Goal: Navigation & Orientation: Find specific page/section

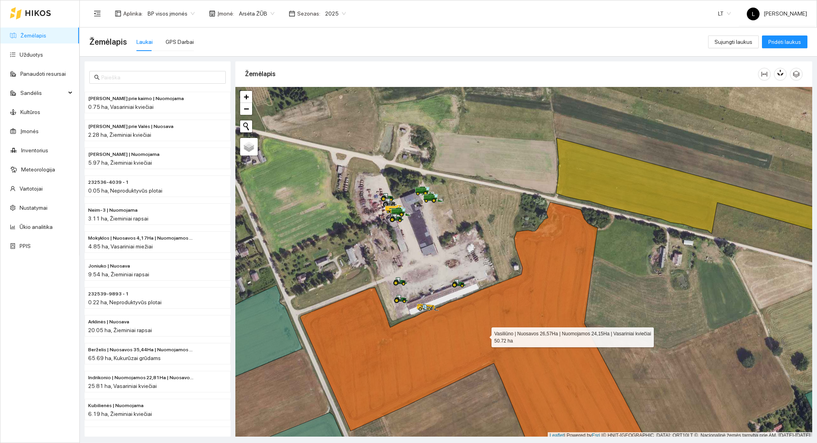
scroll to position [2, 0]
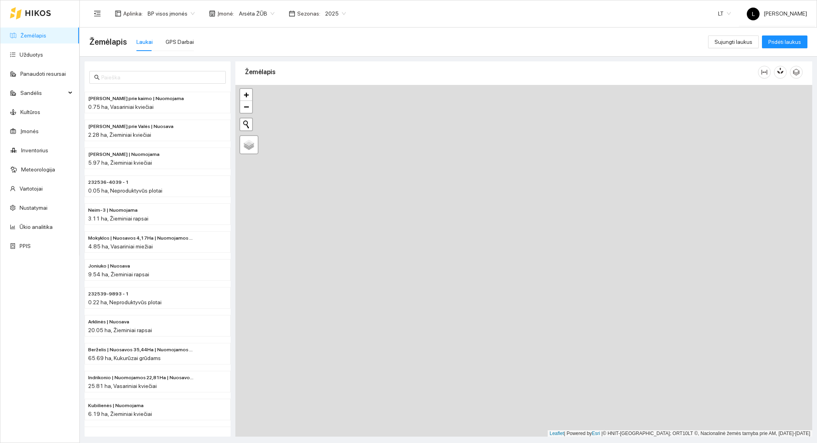
drag, startPoint x: 563, startPoint y: 388, endPoint x: 324, endPoint y: -55, distance: 503.9
click at [324, 0] on html "Žemėlapis Užduotys Panaudoti resursai Sandėlis Kultūros Įmonės Inventorius Mete…" at bounding box center [408, 221] width 817 height 443
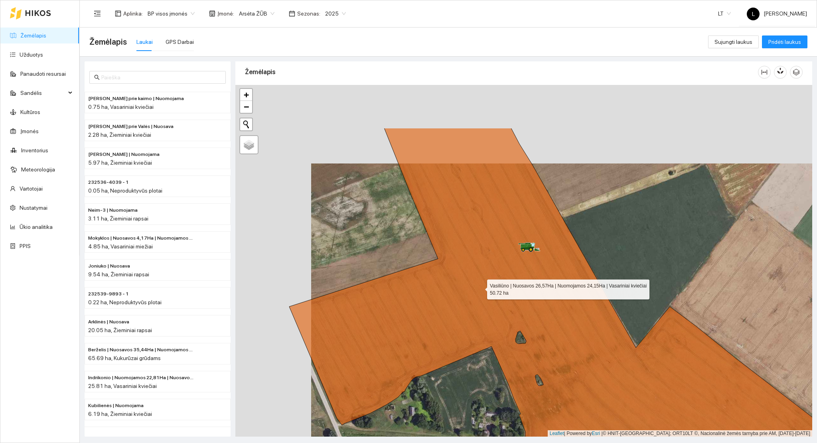
drag, startPoint x: 447, startPoint y: 256, endPoint x: 530, endPoint y: 336, distance: 114.8
click at [532, 345] on icon at bounding box center [571, 340] width 565 height 424
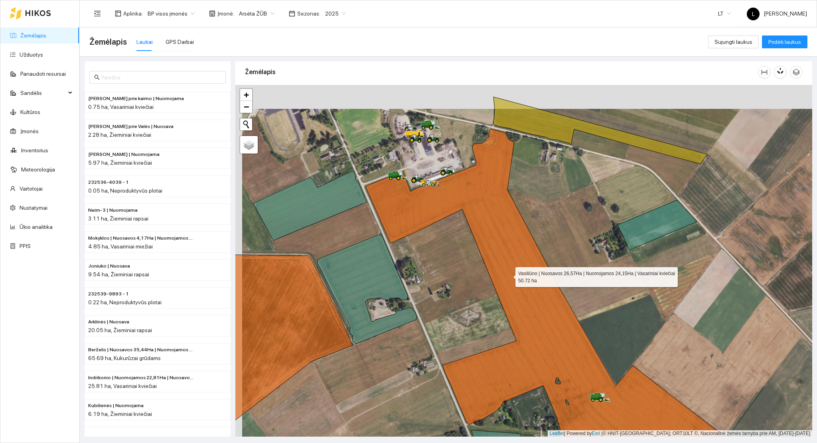
drag, startPoint x: 502, startPoint y: 261, endPoint x: 532, endPoint y: 332, distance: 77.2
click at [533, 332] on icon at bounding box center [544, 313] width 359 height 368
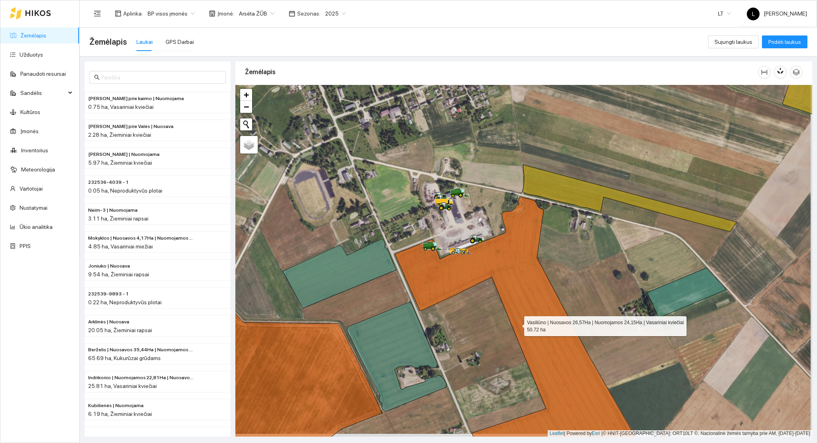
drag, startPoint x: 518, startPoint y: 327, endPoint x: 409, endPoint y: 150, distance: 208.1
click at [409, 197] on icon at bounding box center [552, 333] width 314 height 273
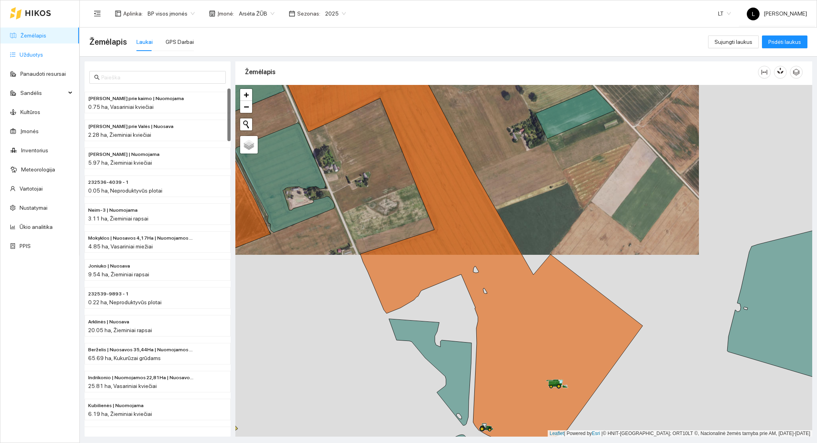
click at [43, 51] on link "Užduotys" at bounding box center [32, 54] width 24 height 6
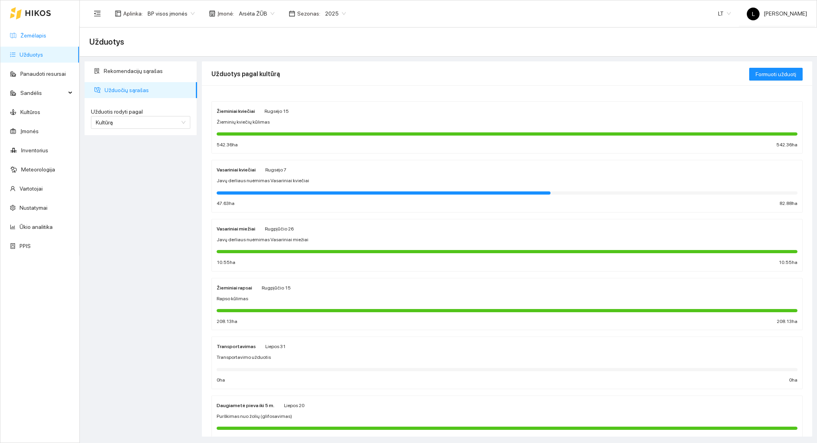
click at [46, 39] on link "Žemėlapis" at bounding box center [33, 35] width 26 height 6
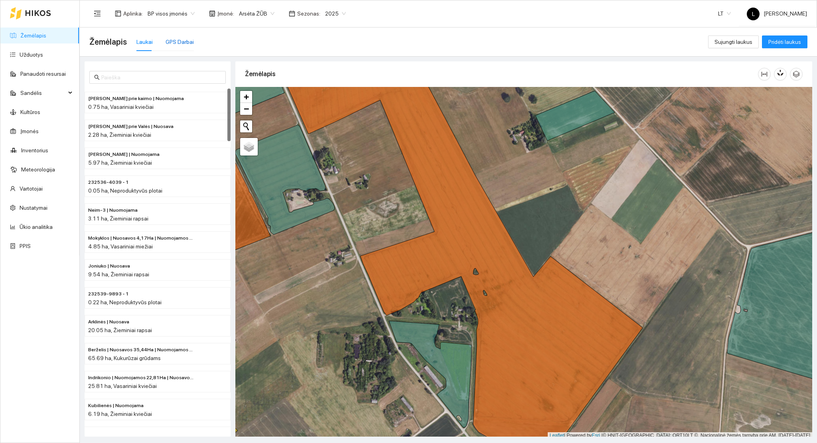
click at [185, 43] on div "GPS Darbai" at bounding box center [180, 41] width 28 height 9
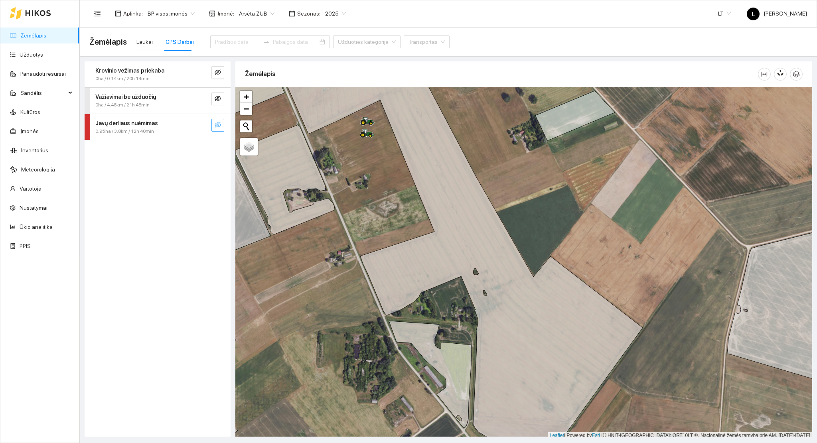
click at [219, 127] on icon "eye-invisible" at bounding box center [218, 125] width 6 height 6
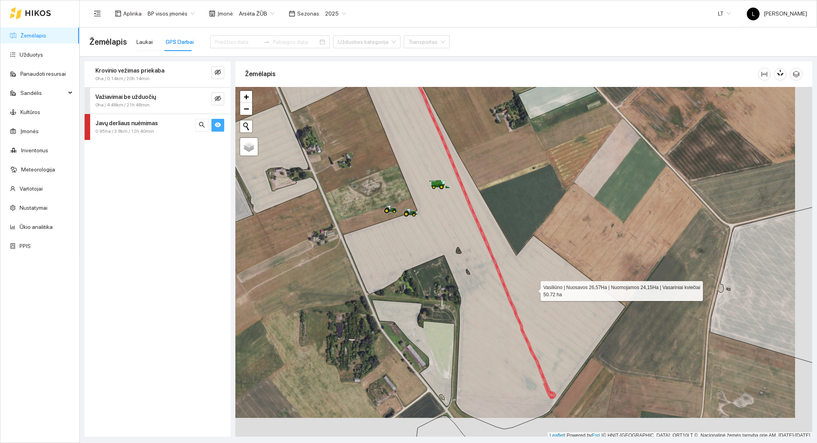
scroll to position [2, 0]
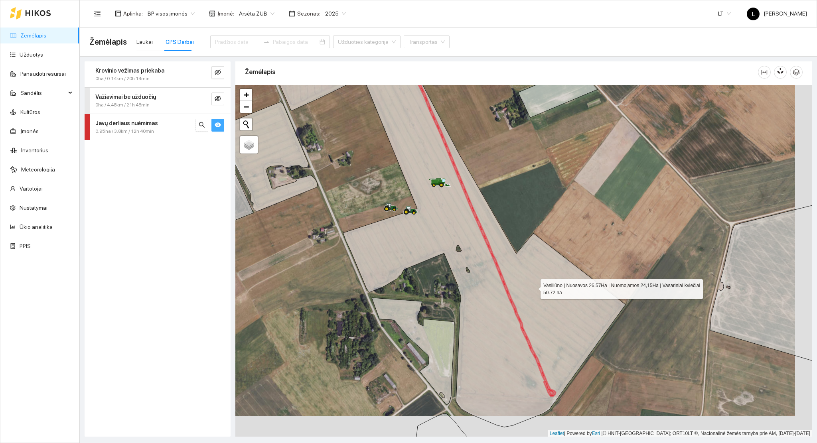
drag, startPoint x: 538, startPoint y: 292, endPoint x: 488, endPoint y: 232, distance: 77.9
click at [488, 232] on icon at bounding box center [445, 228] width 359 height 400
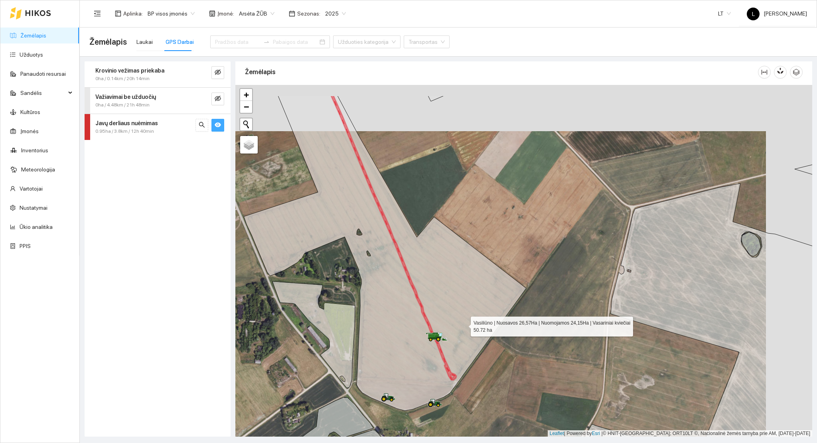
drag, startPoint x: 479, startPoint y: 305, endPoint x: 461, endPoint y: 325, distance: 26.9
click at [461, 325] on icon at bounding box center [385, 253] width 282 height 315
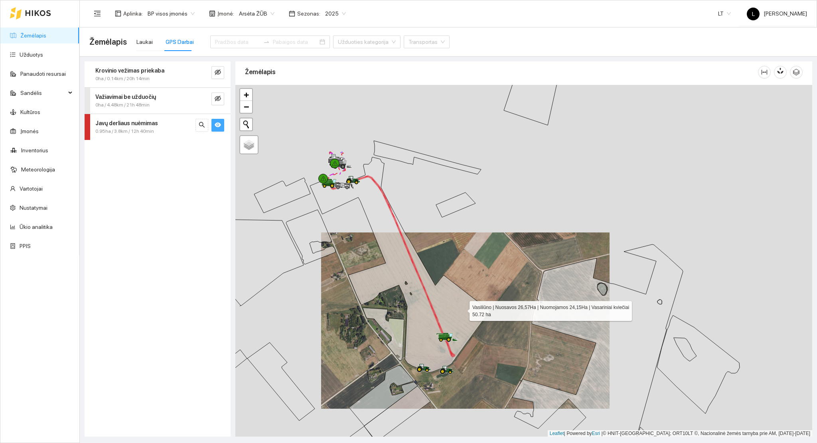
drag, startPoint x: 464, startPoint y: 306, endPoint x: 454, endPoint y: 317, distance: 14.9
click at [454, 317] on icon at bounding box center [400, 264] width 180 height 215
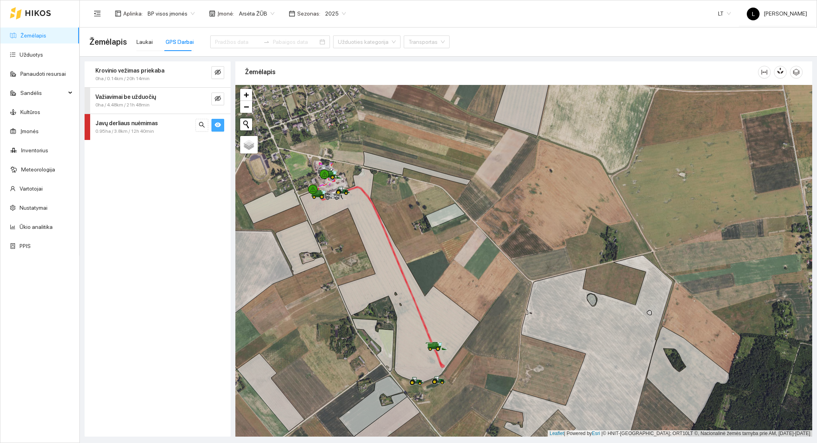
click at [43, 35] on link "Žemėlapis" at bounding box center [33, 35] width 26 height 6
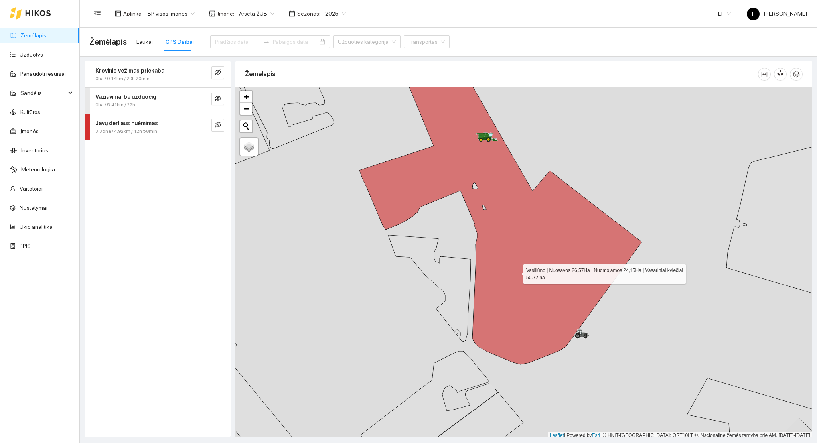
click at [516, 272] on icon at bounding box center [500, 207] width 282 height 313
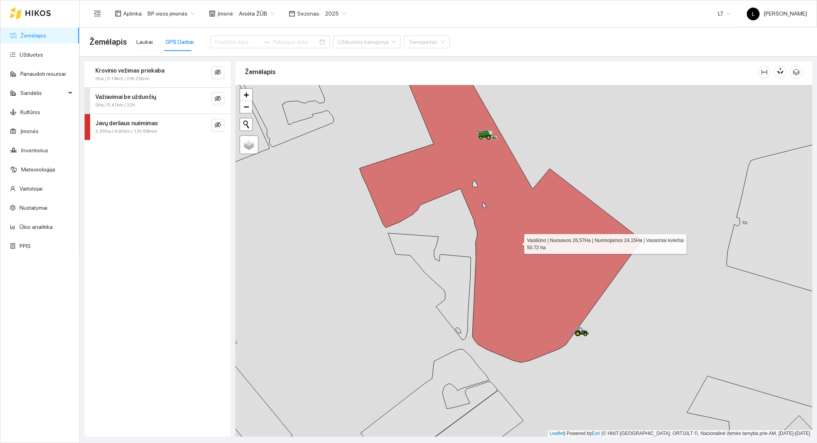
click at [517, 242] on icon at bounding box center [500, 205] width 282 height 313
click at [218, 124] on icon "eye-invisible" at bounding box center [218, 125] width 6 height 6
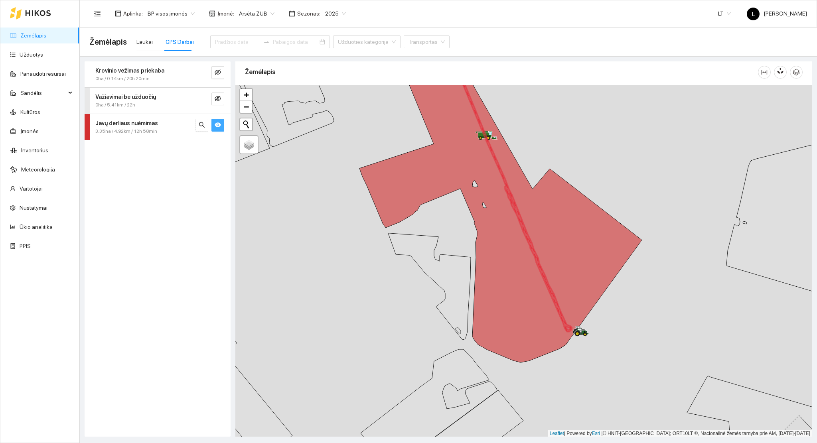
click at [219, 125] on icon "eye" at bounding box center [218, 124] width 6 height 5
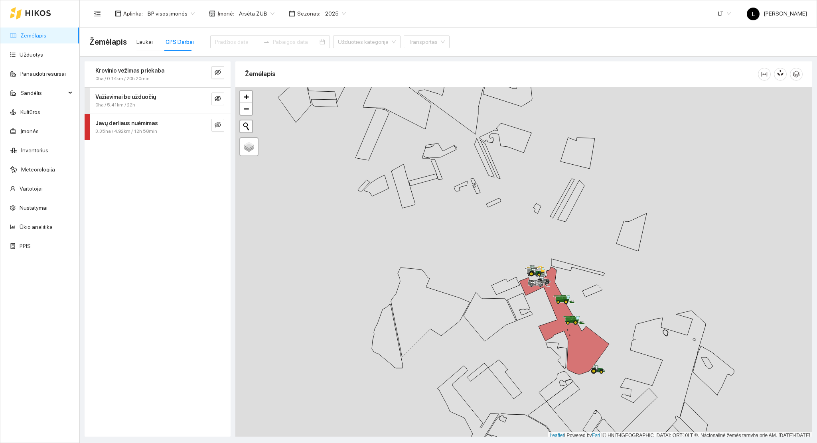
scroll to position [2, 0]
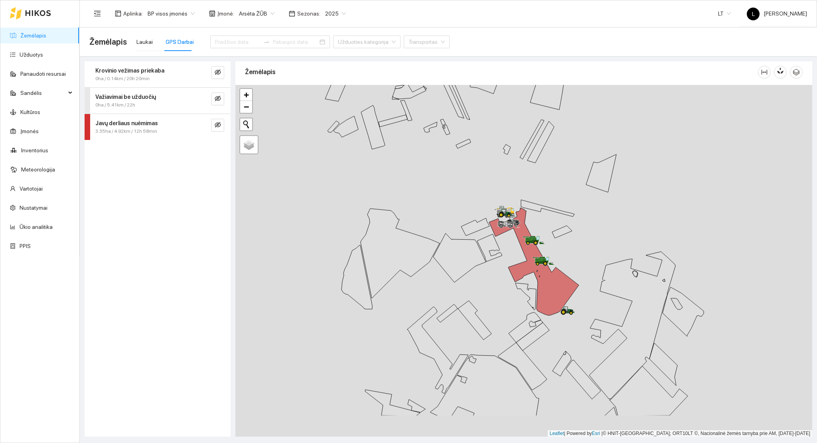
drag, startPoint x: 603, startPoint y: 302, endPoint x: 594, endPoint y: 296, distance: 10.3
click at [598, 297] on div at bounding box center [523, 261] width 577 height 352
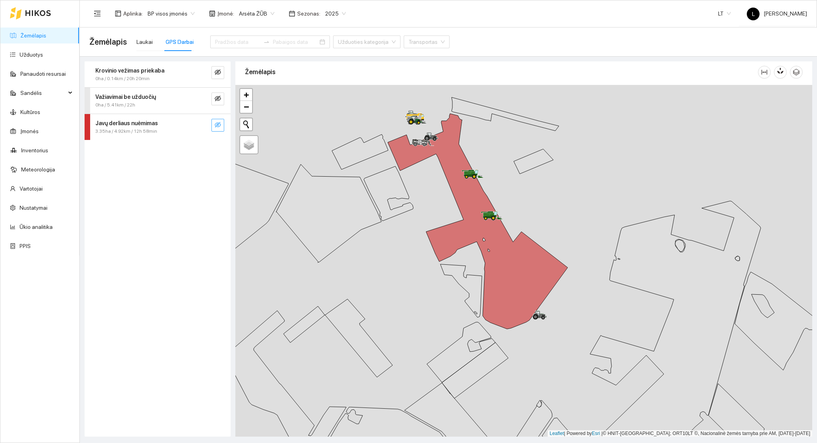
click at [218, 124] on icon "eye-invisible" at bounding box center [218, 125] width 6 height 6
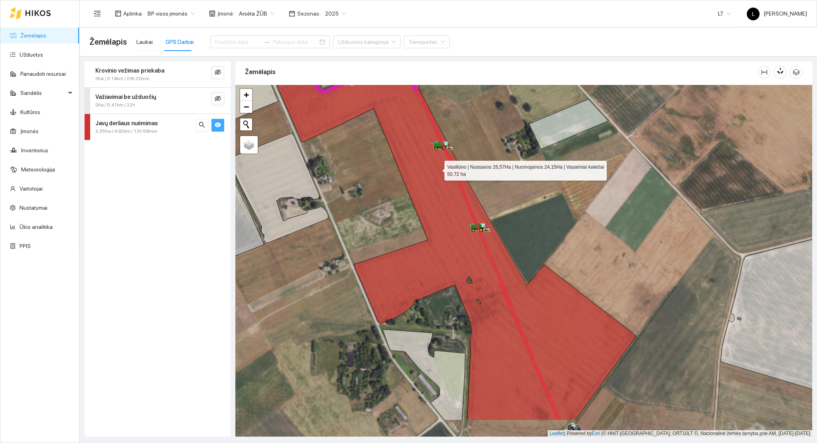
drag, startPoint x: 447, startPoint y: 174, endPoint x: 434, endPoint y: 165, distance: 15.7
click at [434, 168] on icon at bounding box center [456, 224] width 359 height 392
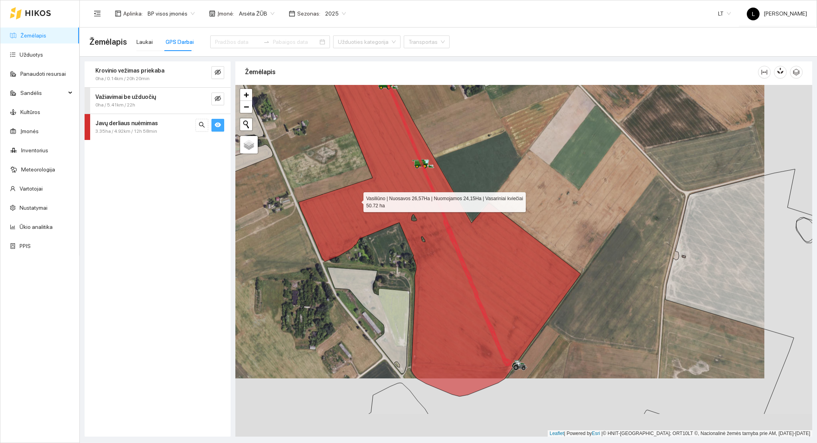
drag, startPoint x: 371, startPoint y: 217, endPoint x: 335, endPoint y: 189, distance: 44.8
click at [335, 187] on icon at bounding box center [400, 194] width 359 height 406
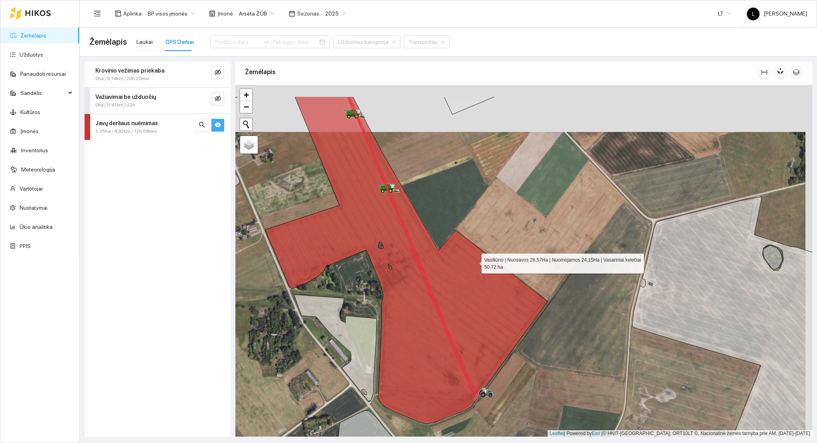
drag, startPoint x: 480, startPoint y: 227, endPoint x: 473, endPoint y: 266, distance: 39.7
click at [475, 263] on icon at bounding box center [378, 260] width 339 height 327
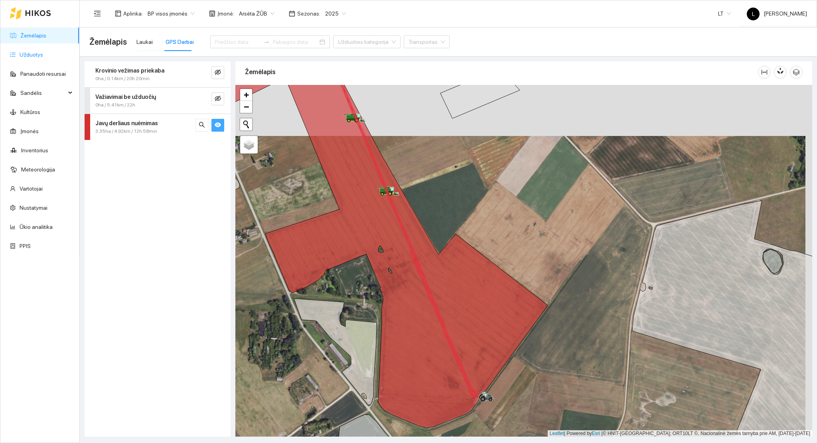
click at [43, 57] on link "Užduotys" at bounding box center [32, 54] width 24 height 6
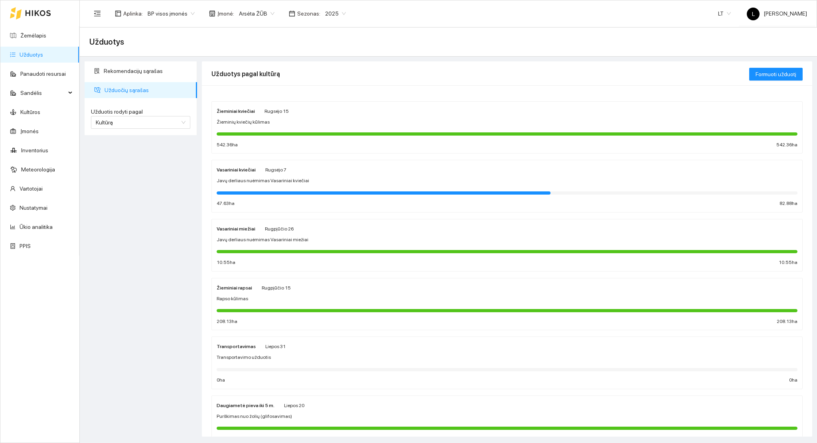
click at [321, 190] on div at bounding box center [507, 192] width 581 height 9
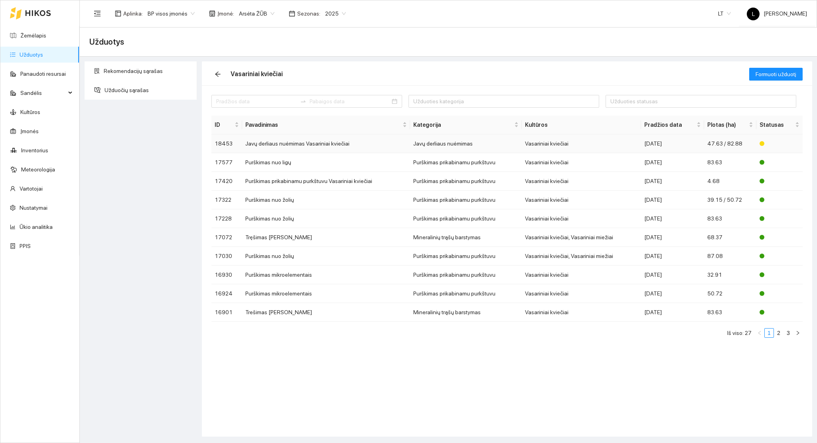
click at [658, 143] on div "[DATE]" at bounding box center [672, 143] width 57 height 9
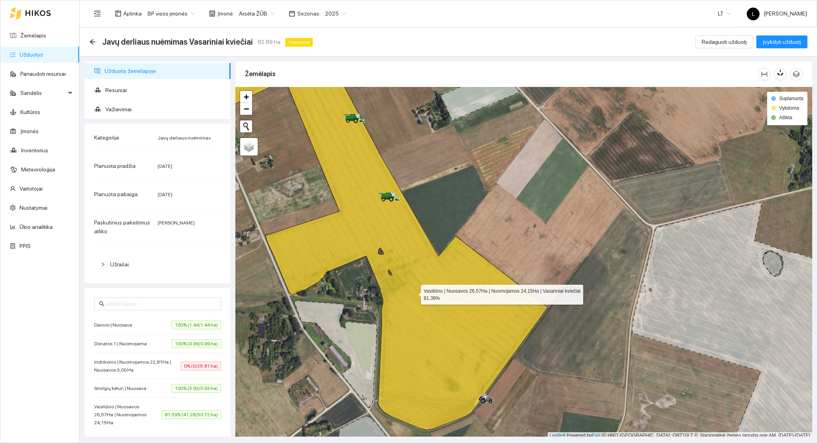
click at [418, 290] on icon at bounding box center [367, 240] width 359 height 379
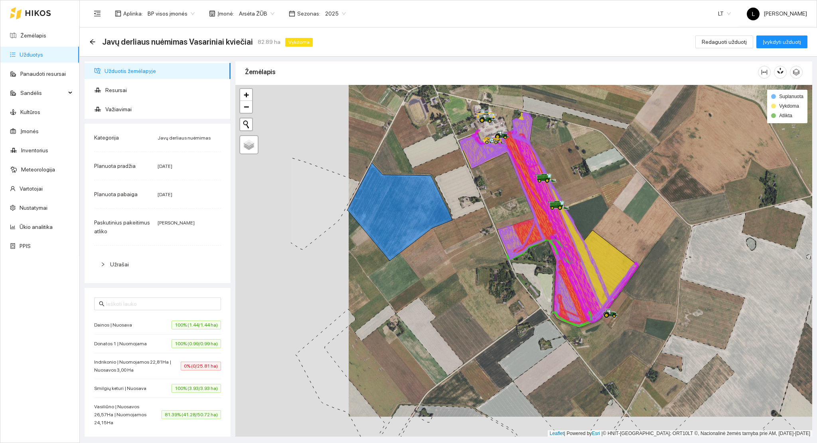
drag, startPoint x: 319, startPoint y: 284, endPoint x: 457, endPoint y: 261, distance: 139.9
click at [455, 262] on div at bounding box center [523, 261] width 577 height 352
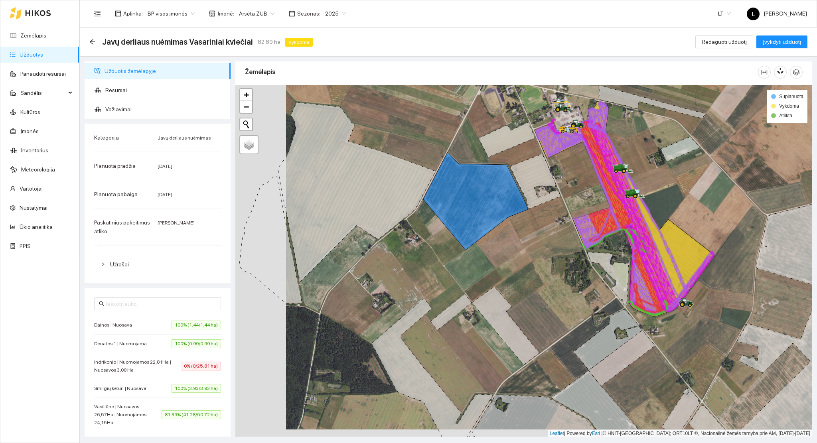
drag, startPoint x: 457, startPoint y: 297, endPoint x: 506, endPoint y: 290, distance: 49.5
click at [506, 290] on div at bounding box center [523, 261] width 577 height 352
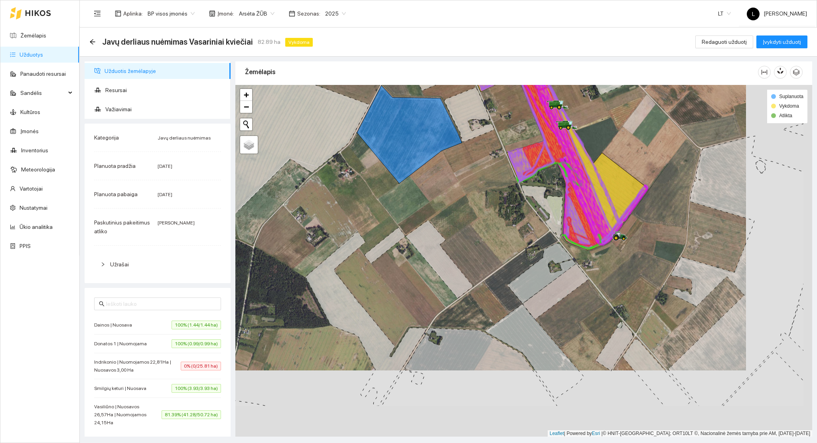
drag, startPoint x: 517, startPoint y: 340, endPoint x: 450, endPoint y: 272, distance: 95.9
click at [451, 272] on icon at bounding box center [439, 259] width 67 height 78
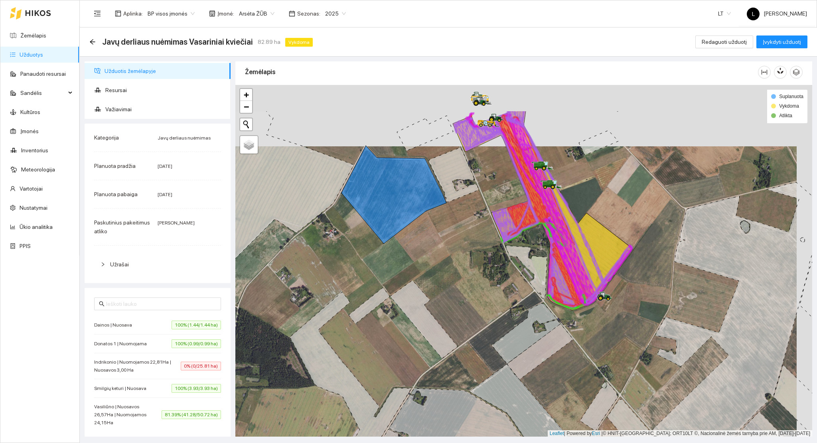
drag, startPoint x: 473, startPoint y: 284, endPoint x: 462, endPoint y: 316, distance: 33.5
click at [463, 316] on div at bounding box center [523, 261] width 577 height 352
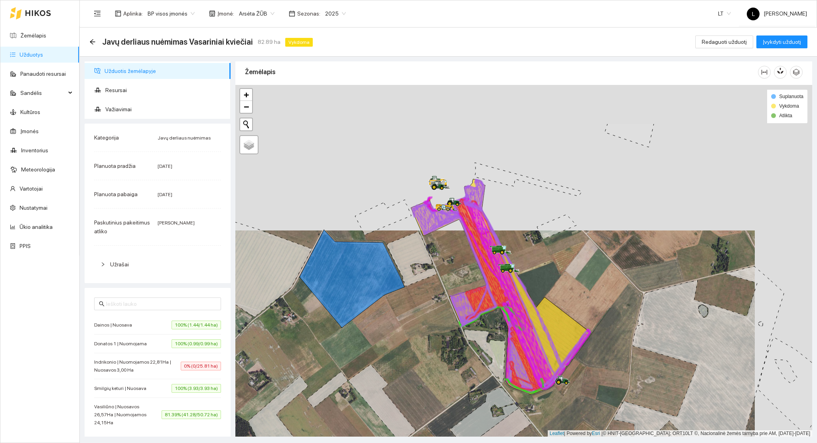
drag, startPoint x: 475, startPoint y: 292, endPoint x: 435, endPoint y: 371, distance: 87.9
click at [436, 371] on div at bounding box center [523, 261] width 577 height 352
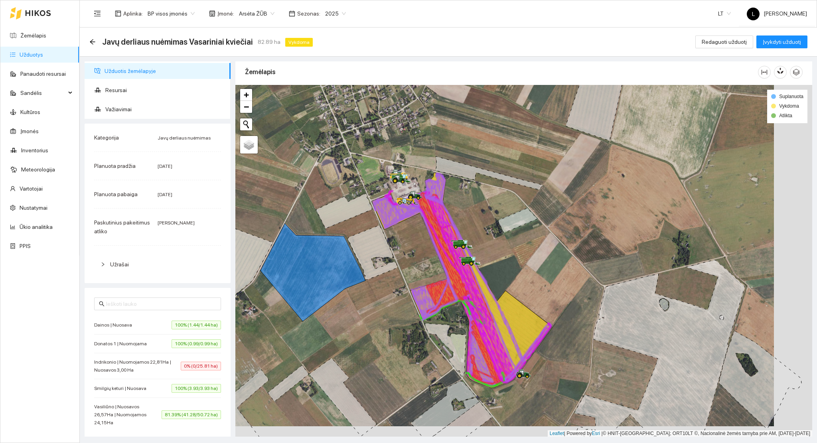
drag, startPoint x: 476, startPoint y: 280, endPoint x: 420, endPoint y: 264, distance: 58.2
click at [420, 264] on div at bounding box center [523, 261] width 577 height 352
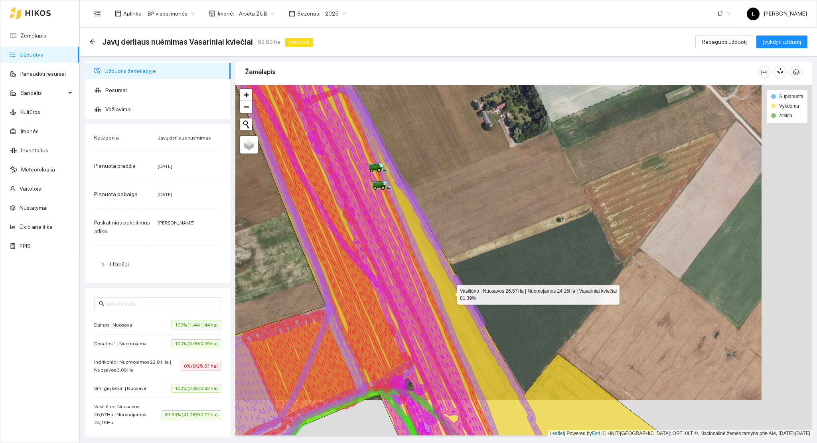
drag, startPoint x: 474, startPoint y: 305, endPoint x: 394, endPoint y: 260, distance: 92.2
click at [396, 259] on icon at bounding box center [394, 224] width 537 height 424
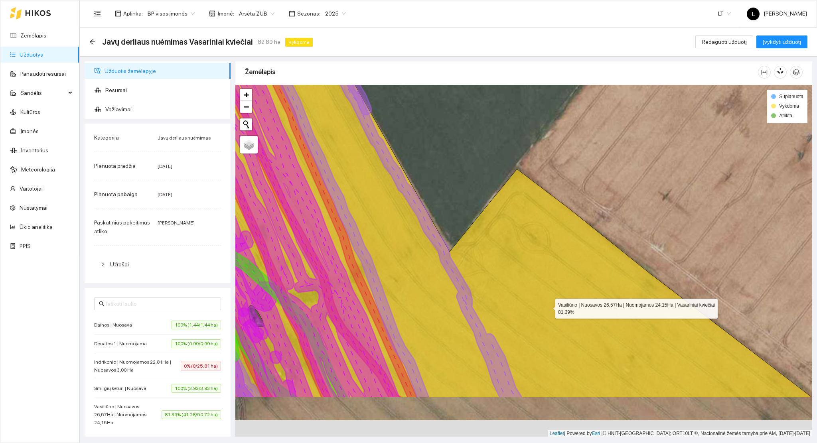
drag, startPoint x: 529, startPoint y: 351, endPoint x: 549, endPoint y: 304, distance: 51.1
click at [548, 305] on icon at bounding box center [507, 186] width 609 height 424
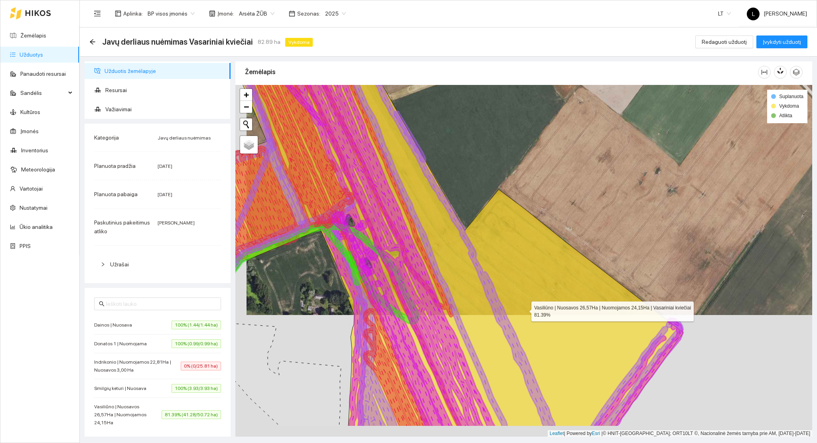
drag, startPoint x: 538, startPoint y: 324, endPoint x: 512, endPoint y: 297, distance: 37.5
click at [512, 298] on icon at bounding box center [413, 215] width 540 height 424
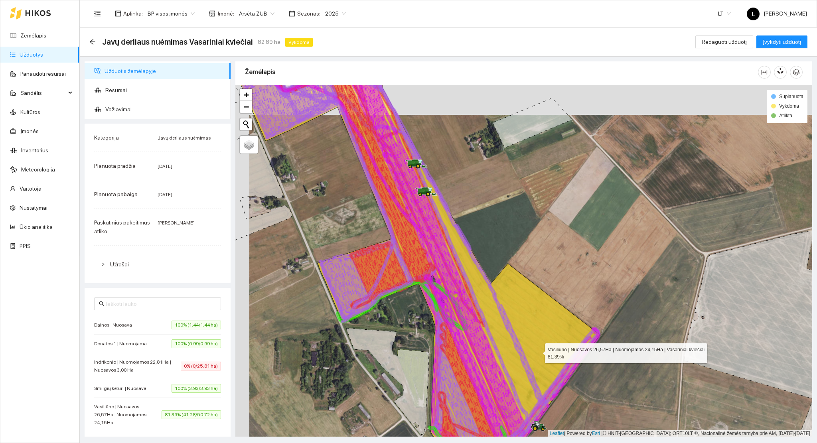
drag, startPoint x: 533, startPoint y: 340, endPoint x: 563, endPoint y: 404, distance: 70.3
click at [563, 404] on icon at bounding box center [419, 268] width 359 height 378
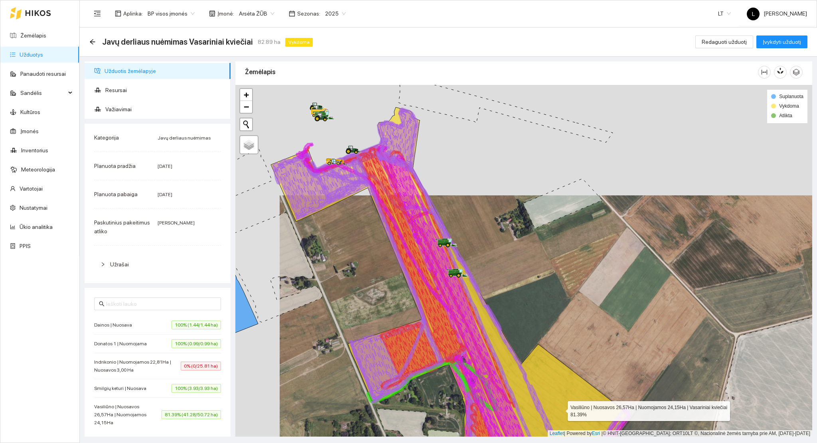
drag, startPoint x: 558, startPoint y: 386, endPoint x: 560, endPoint y: 408, distance: 22.0
click at [560, 408] on icon at bounding box center [450, 298] width 359 height 382
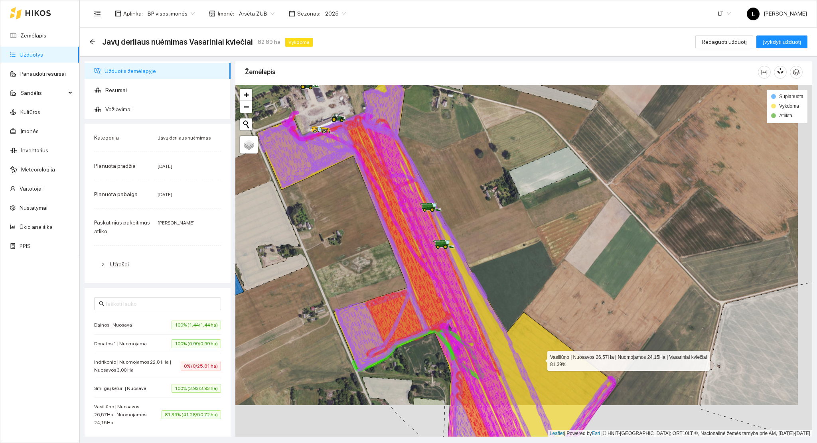
drag, startPoint x: 545, startPoint y: 369, endPoint x: 523, endPoint y: 315, distance: 58.0
click at [523, 315] on icon at bounding box center [435, 258] width 359 height 366
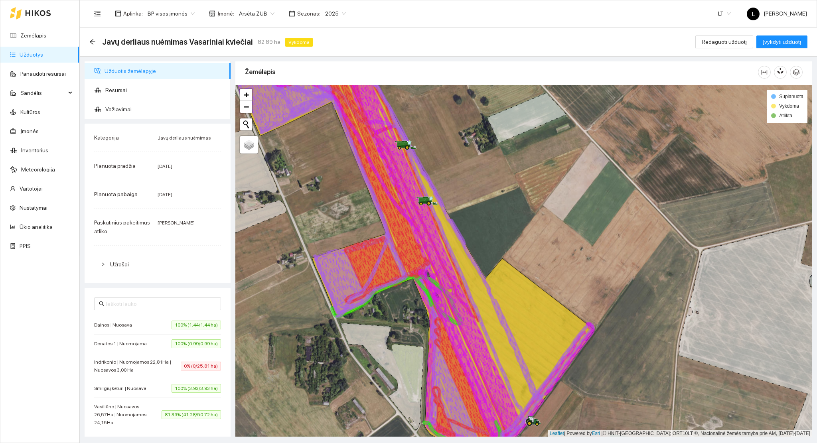
click at [43, 52] on link "Užduotys" at bounding box center [32, 54] width 24 height 6
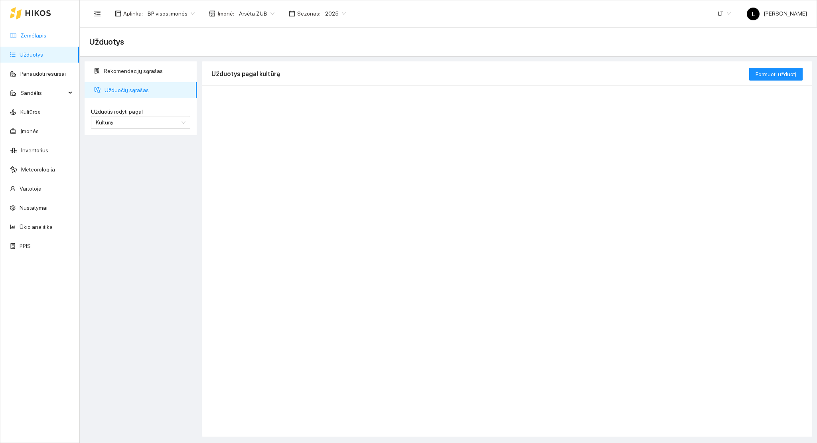
click at [34, 34] on link "Žemėlapis" at bounding box center [33, 35] width 26 height 6
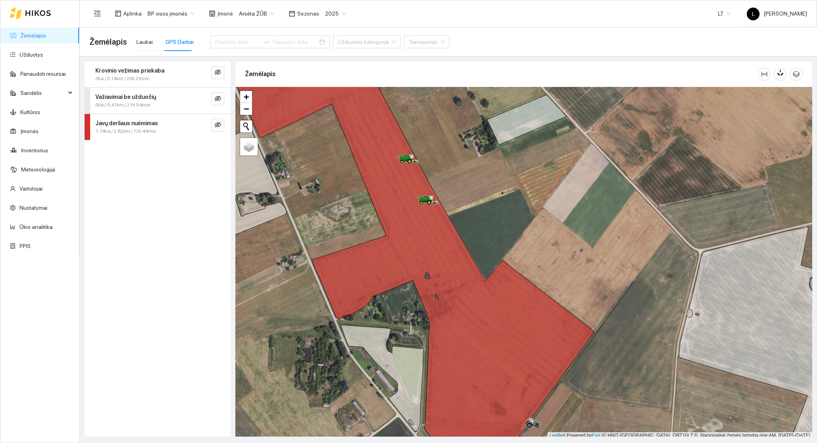
click at [173, 136] on div "Javų derliaus nuėmimas 1.14ha / 2.62km / 12h 44min" at bounding box center [158, 127] width 146 height 26
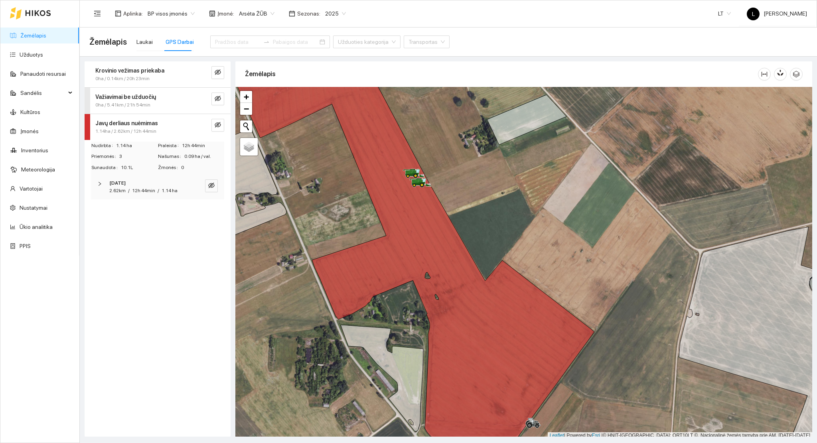
click at [174, 128] on div "1.14ha / 2.62km / 12h 44min" at bounding box center [144, 132] width 98 height 8
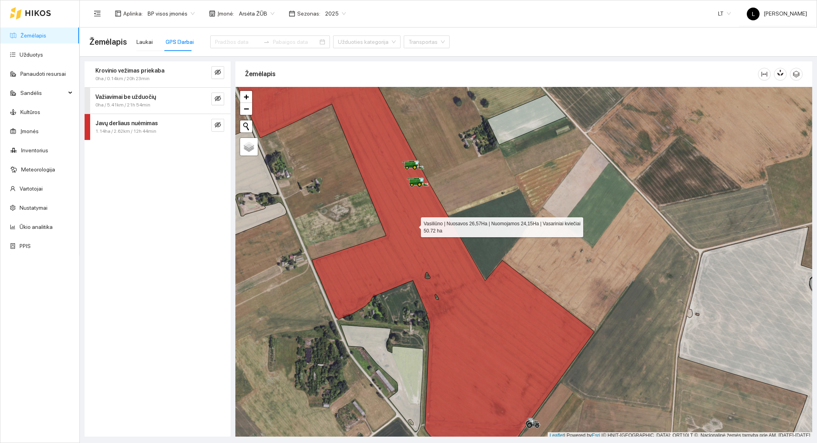
click at [414, 225] on icon at bounding box center [414, 253] width 359 height 404
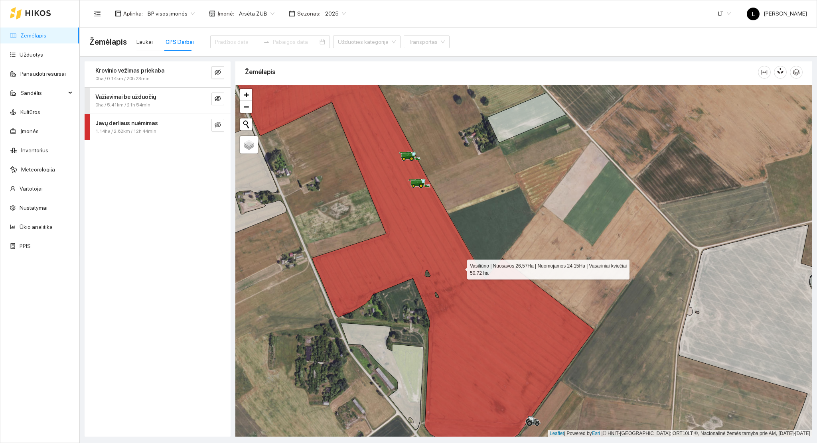
click at [460, 268] on icon at bounding box center [414, 251] width 359 height 404
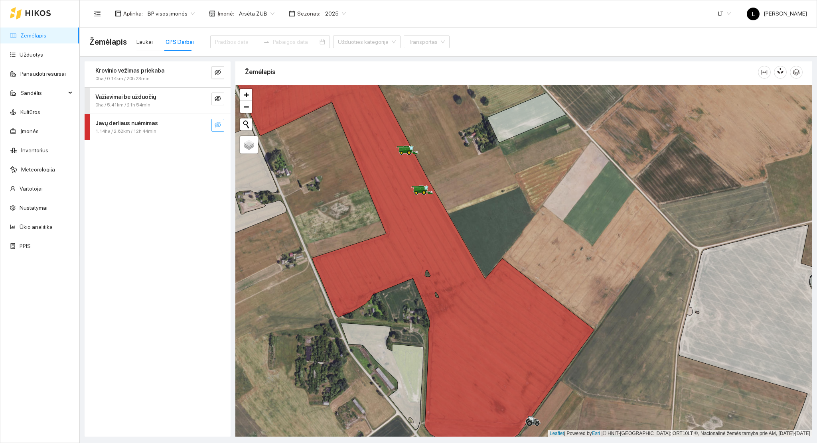
drag, startPoint x: 216, startPoint y: 123, endPoint x: 309, endPoint y: 188, distance: 113.8
click at [216, 124] on icon "eye-invisible" at bounding box center [218, 125] width 6 height 6
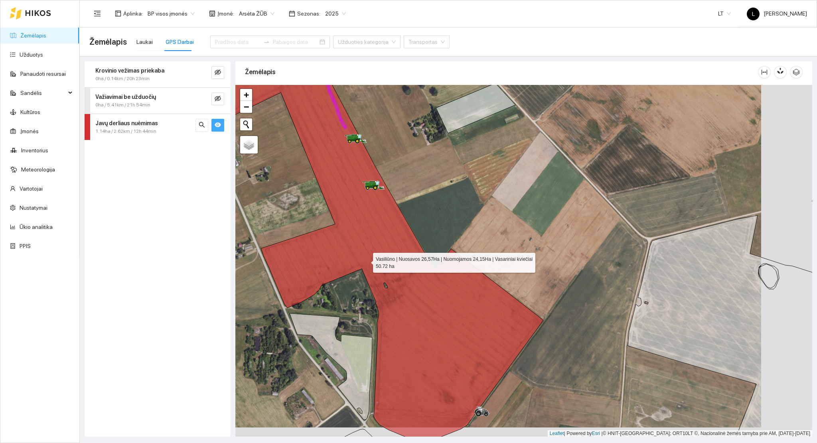
drag, startPoint x: 430, startPoint y: 273, endPoint x: 345, endPoint y: 257, distance: 86.4
click at [345, 257] on icon at bounding box center [363, 241] width 359 height 404
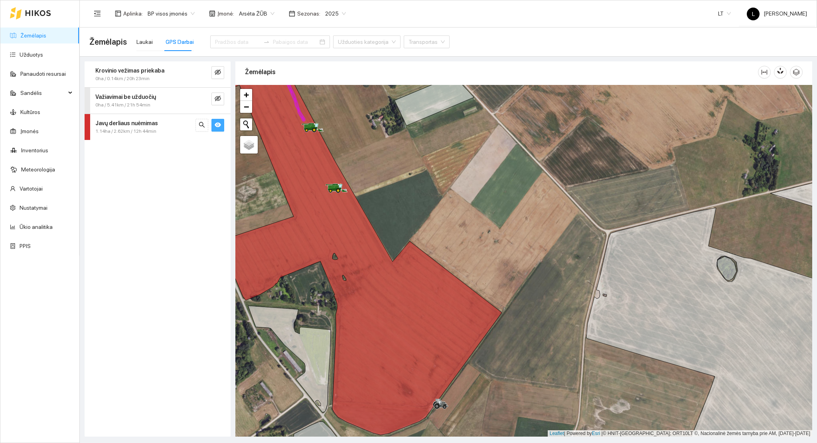
click at [46, 33] on link "Žemėlapis" at bounding box center [33, 35] width 26 height 6
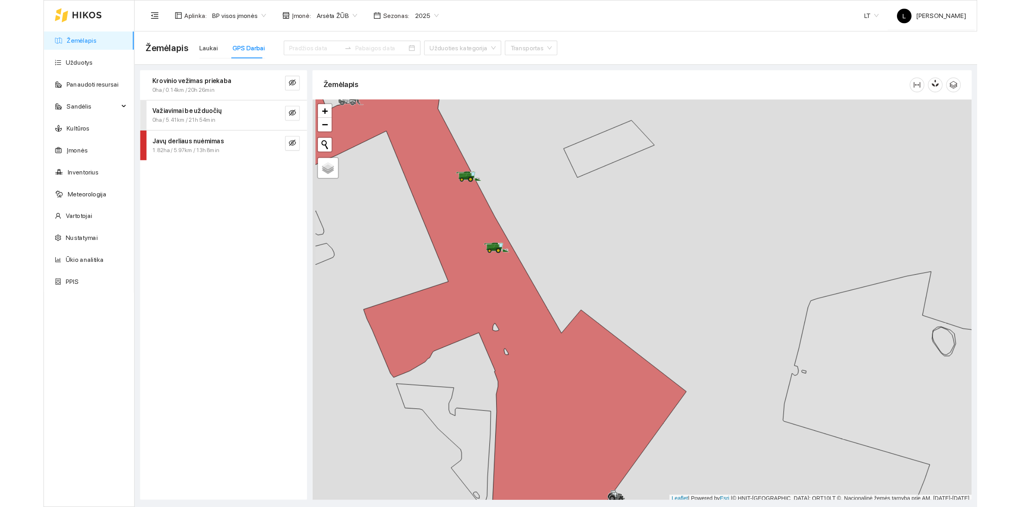
scroll to position [2, 0]
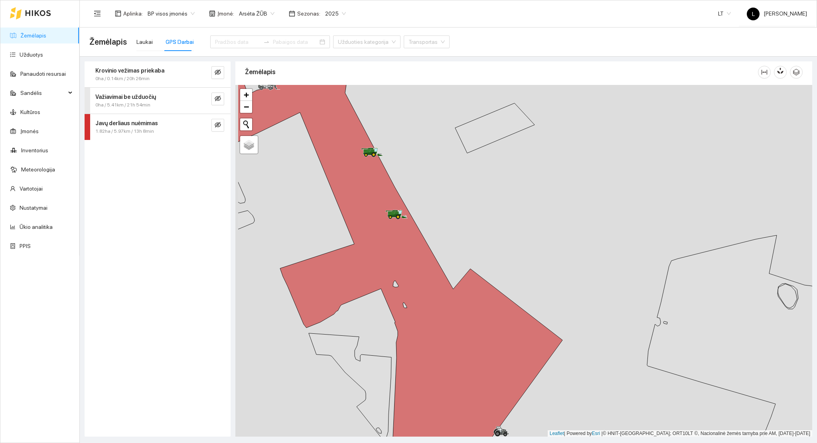
drag, startPoint x: 432, startPoint y: 195, endPoint x: 435, endPoint y: 169, distance: 26.0
click at [526, 227] on div at bounding box center [523, 261] width 577 height 352
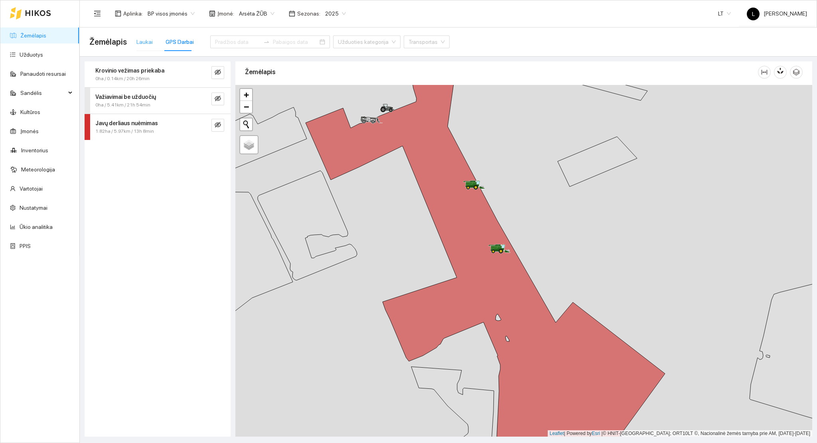
click at [136, 35] on div "Laukai" at bounding box center [144, 42] width 16 height 18
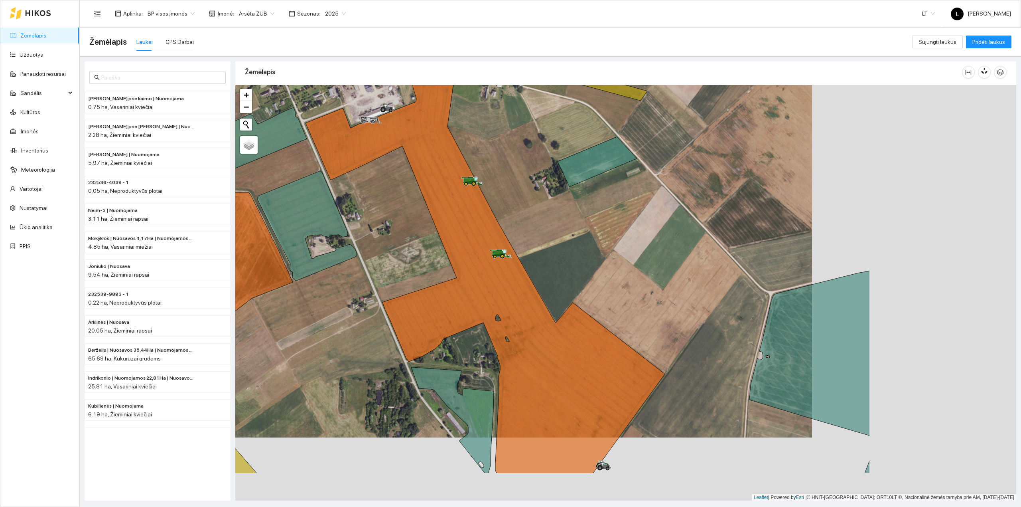
scroll to position [2, 0]
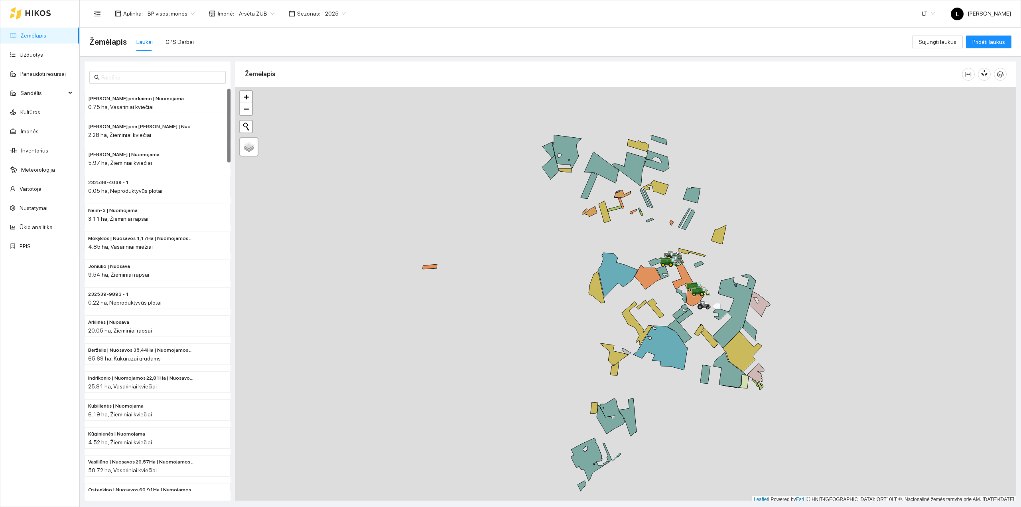
scroll to position [2, 0]
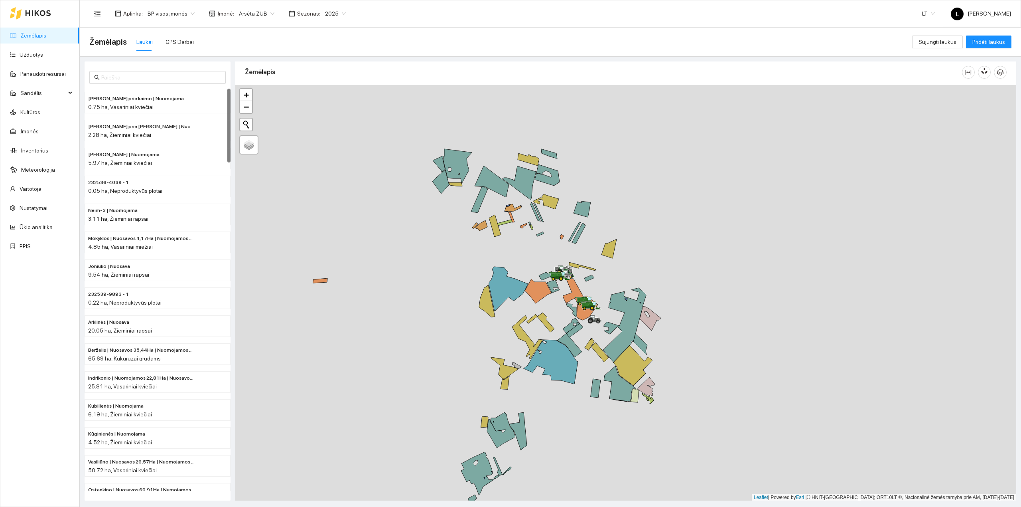
drag, startPoint x: 702, startPoint y: 313, endPoint x: 587, endPoint y: 318, distance: 115.0
click at [591, 329] on div at bounding box center [625, 293] width 781 height 416
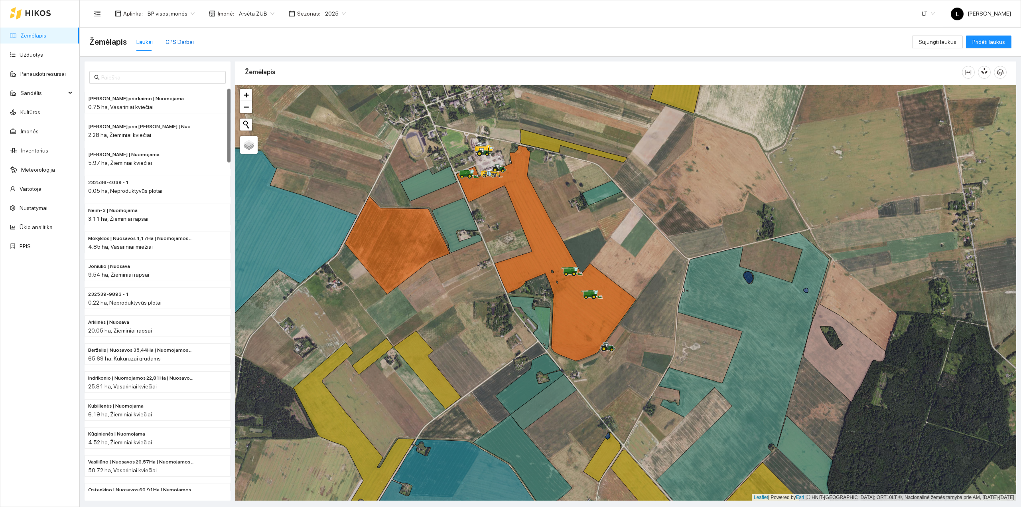
click at [166, 45] on div "GPS Darbai" at bounding box center [180, 41] width 28 height 9
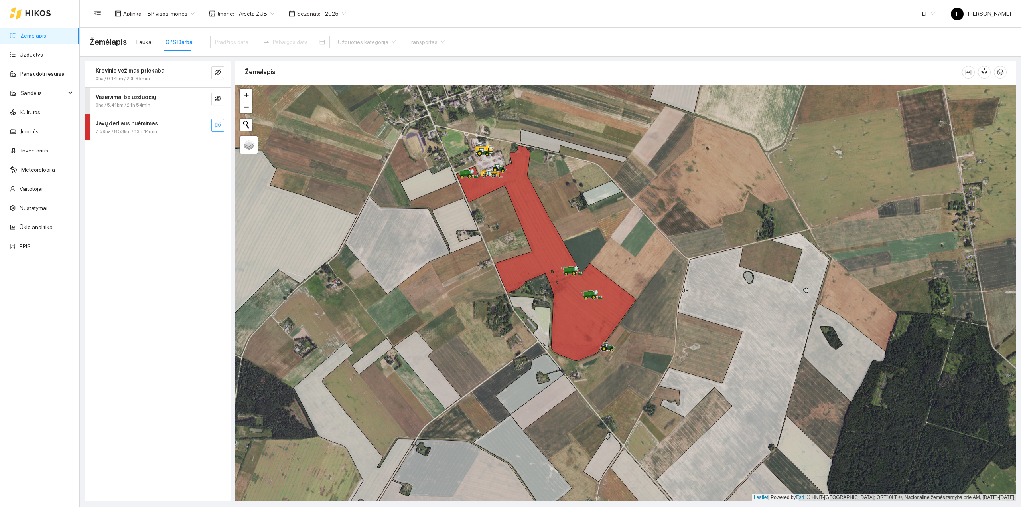
click at [216, 127] on icon "eye-invisible" at bounding box center [218, 125] width 6 height 6
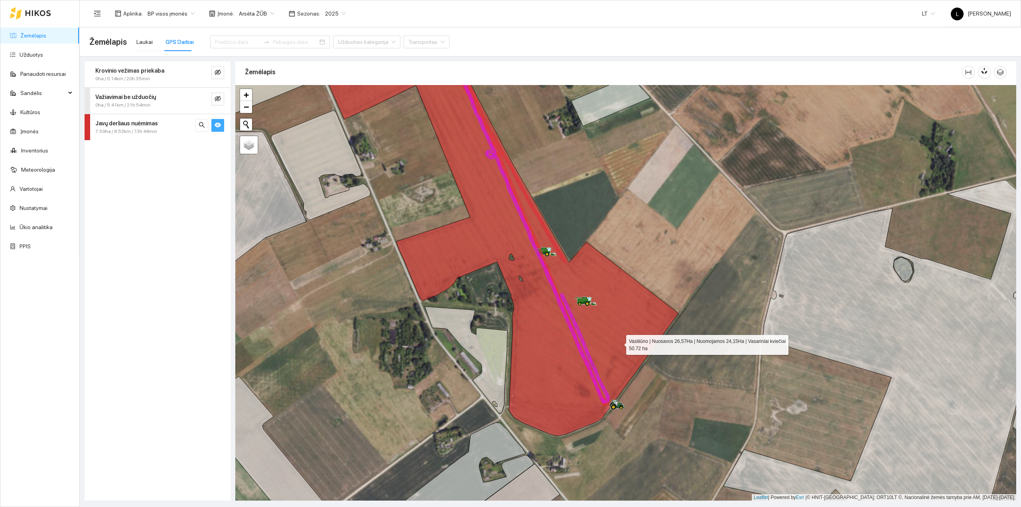
drag, startPoint x: 617, startPoint y: 334, endPoint x: 667, endPoint y: 385, distance: 71.3
click at [667, 385] on icon at bounding box center [498, 243] width 359 height 386
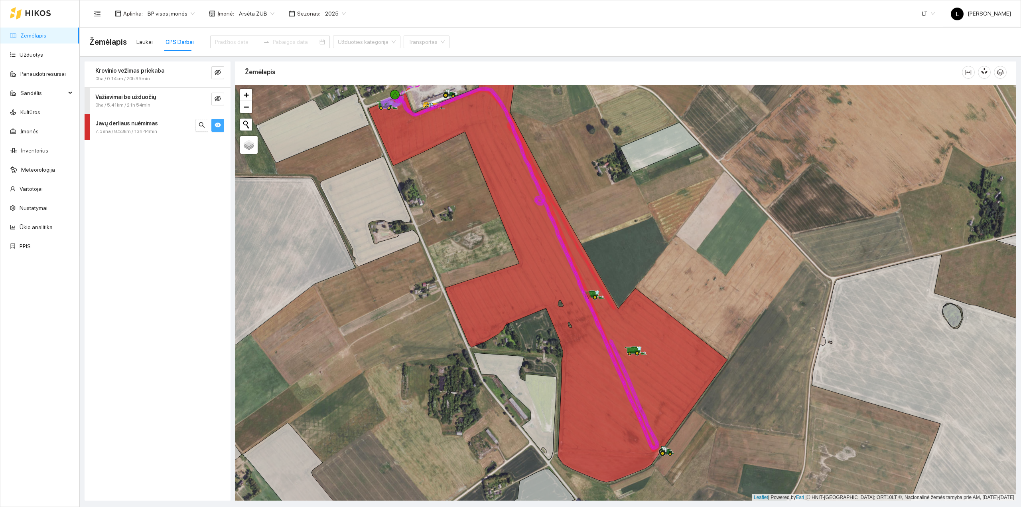
click at [139, 130] on span "7.59ha / 8.53km / 13h 44min" at bounding box center [126, 132] width 62 height 8
click at [148, 125] on strong "Javų derliaus nuėmimas" at bounding box center [126, 123] width 63 height 6
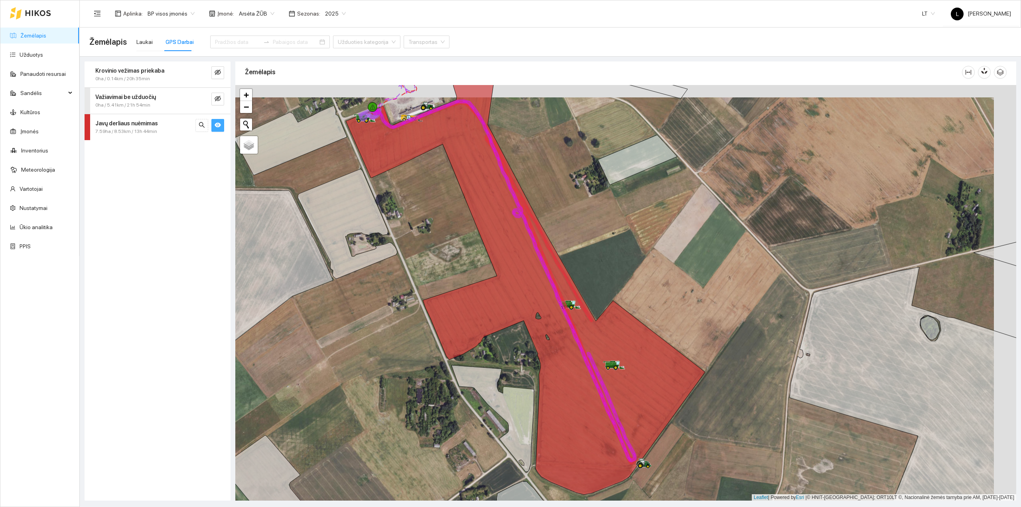
drag, startPoint x: 491, startPoint y: 252, endPoint x: 409, endPoint y: 276, distance: 85.5
click at [412, 274] on div at bounding box center [625, 293] width 781 height 416
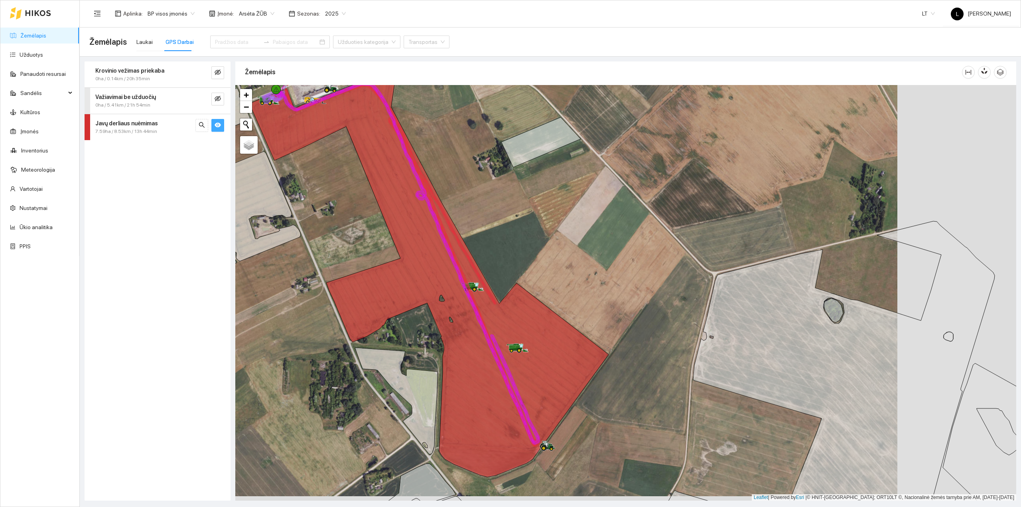
drag, startPoint x: 369, startPoint y: 282, endPoint x: 356, endPoint y: 270, distance: 17.8
click at [358, 270] on icon at bounding box center [428, 261] width 359 height 431
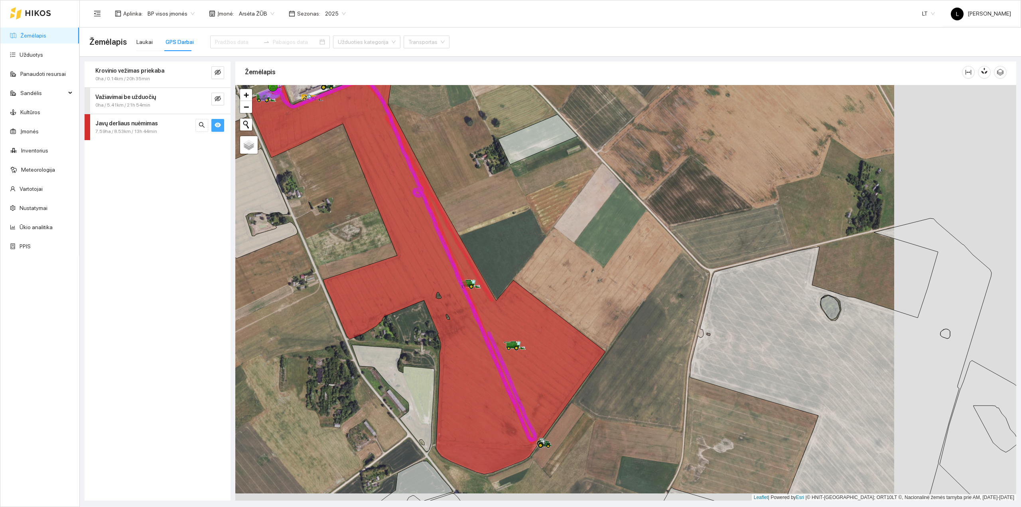
drag, startPoint x: 412, startPoint y: 286, endPoint x: 402, endPoint y: 284, distance: 10.1
click at [403, 284] on icon at bounding box center [425, 258] width 359 height 431
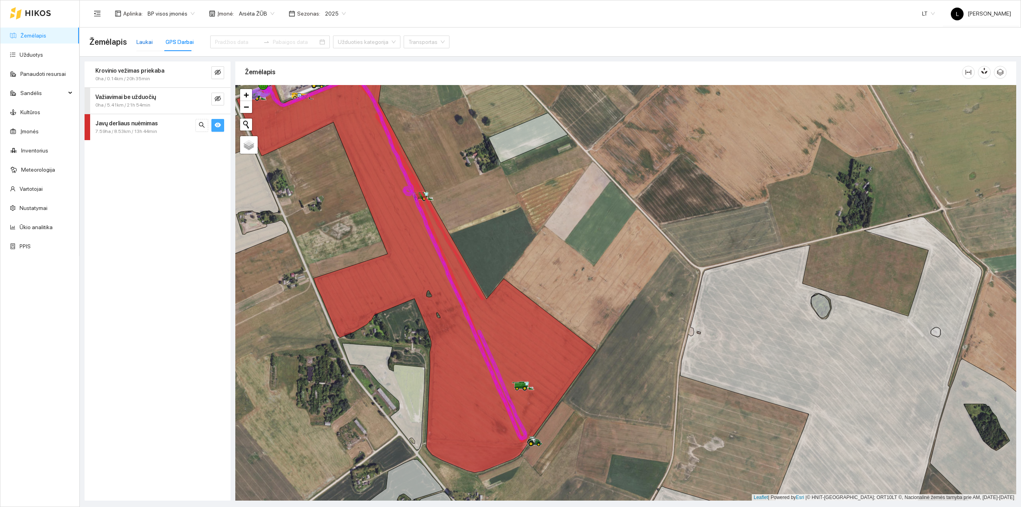
click at [146, 45] on div "Laukai" at bounding box center [144, 41] width 16 height 9
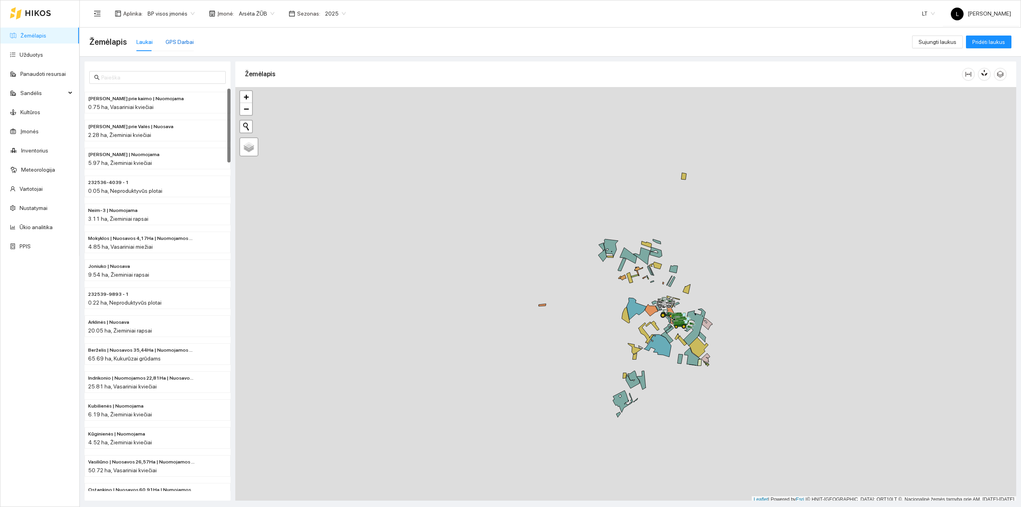
drag, startPoint x: 182, startPoint y: 40, endPoint x: 191, endPoint y: 57, distance: 18.6
click at [182, 40] on div "GPS Darbai" at bounding box center [180, 41] width 28 height 9
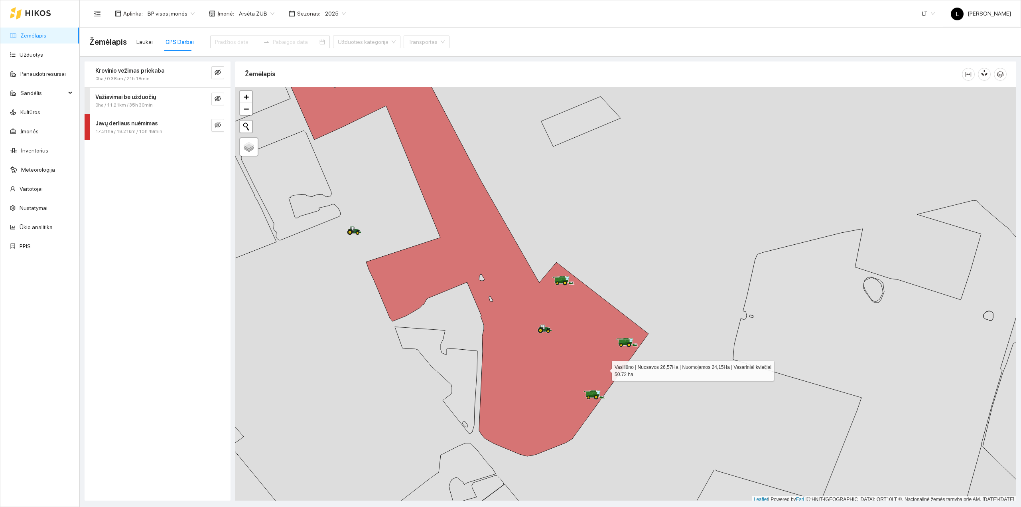
scroll to position [2, 0]
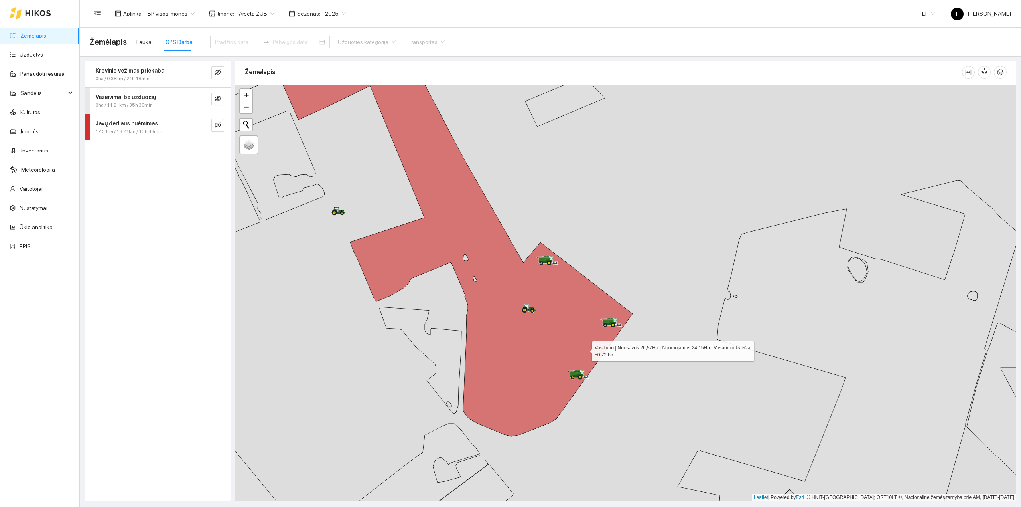
drag, startPoint x: 592, startPoint y: 357, endPoint x: 585, endPoint y: 349, distance: 10.8
click at [585, 349] on icon at bounding box center [452, 230] width 359 height 411
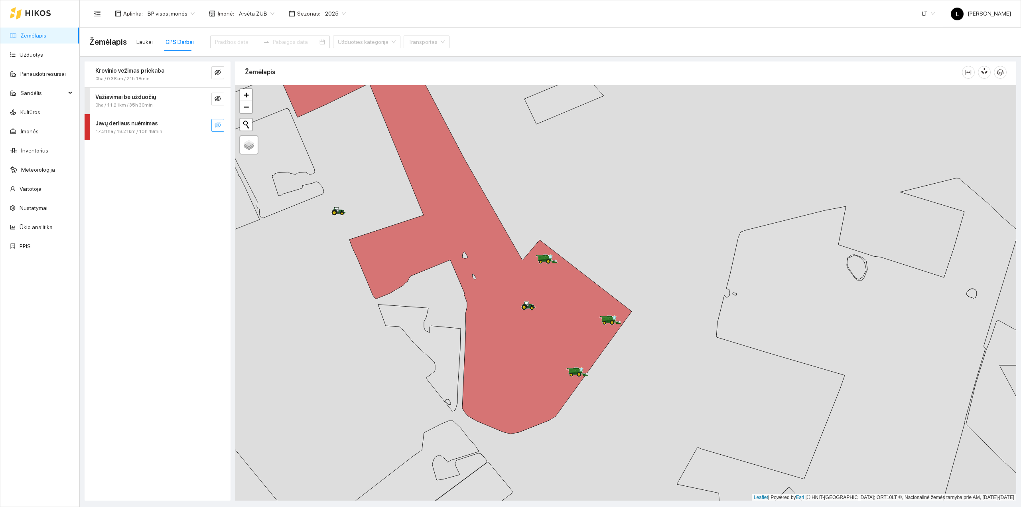
click at [221, 124] on button "button" at bounding box center [217, 125] width 13 height 13
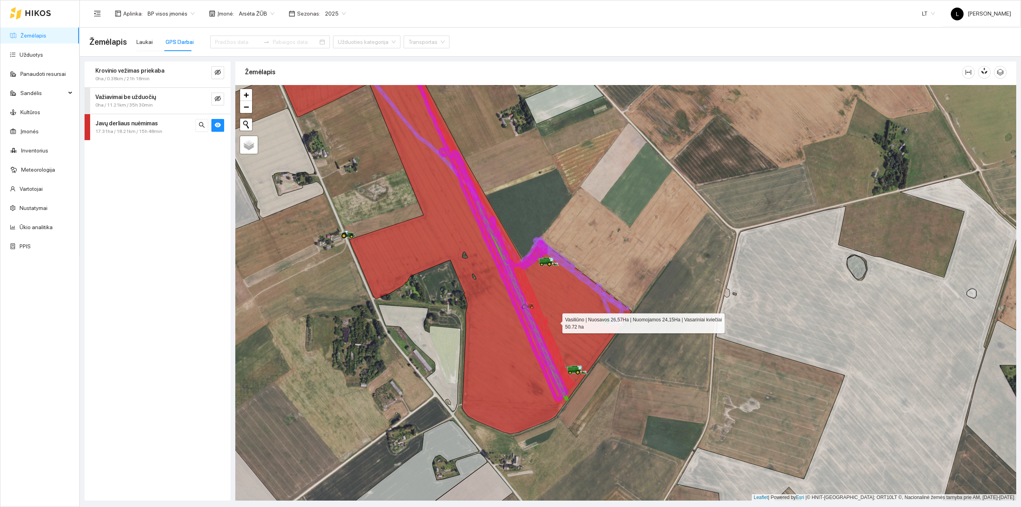
drag, startPoint x: 556, startPoint y: 321, endPoint x: 535, endPoint y: 319, distance: 20.9
click at [535, 319] on icon at bounding box center [451, 238] width 359 height 390
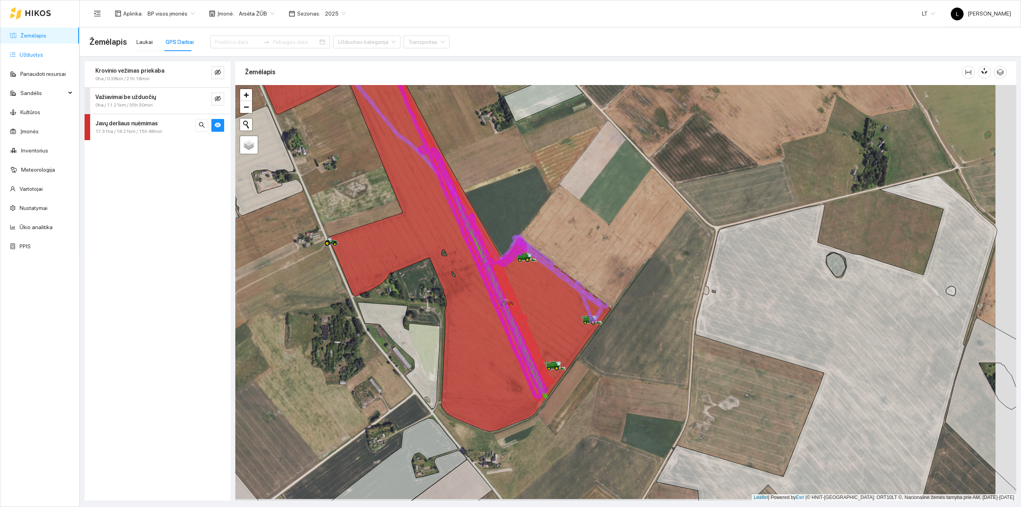
click at [36, 51] on link "Užduotys" at bounding box center [32, 54] width 24 height 6
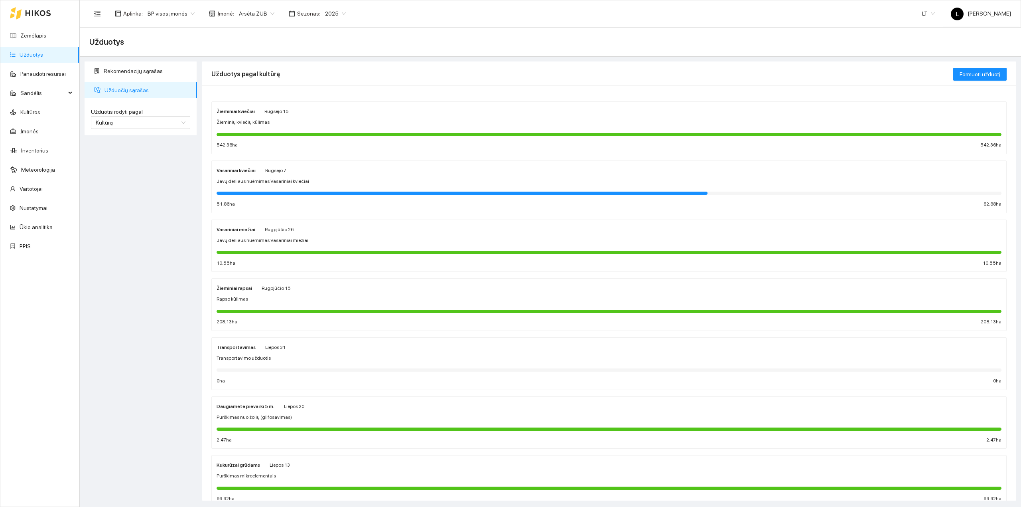
click at [356, 195] on div at bounding box center [462, 192] width 491 height 3
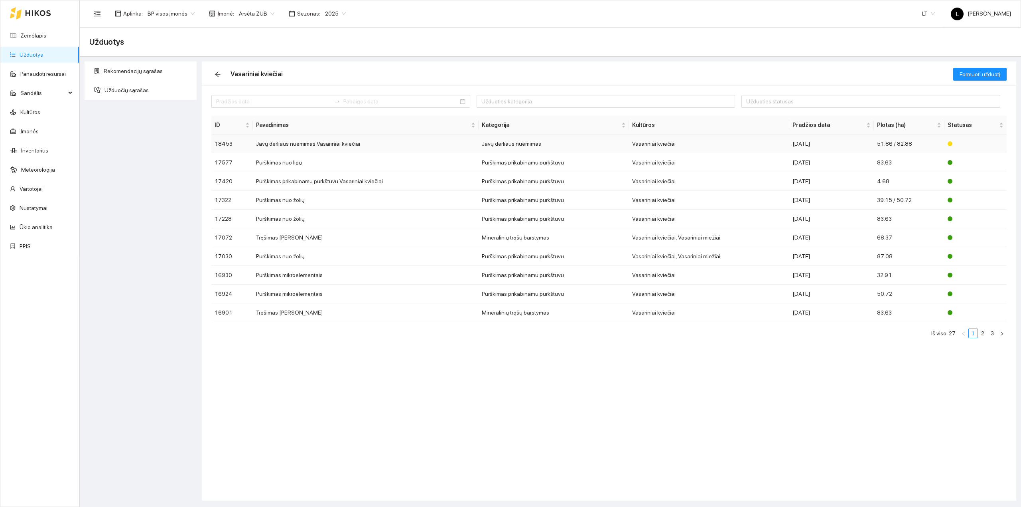
click at [838, 143] on div "[DATE]" at bounding box center [831, 143] width 78 height 9
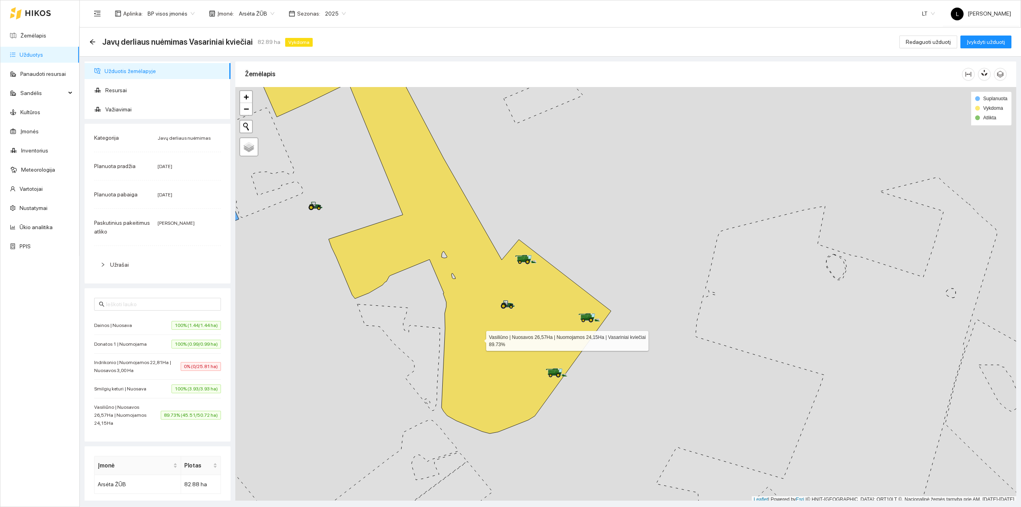
click at [479, 340] on icon at bounding box center [431, 238] width 359 height 389
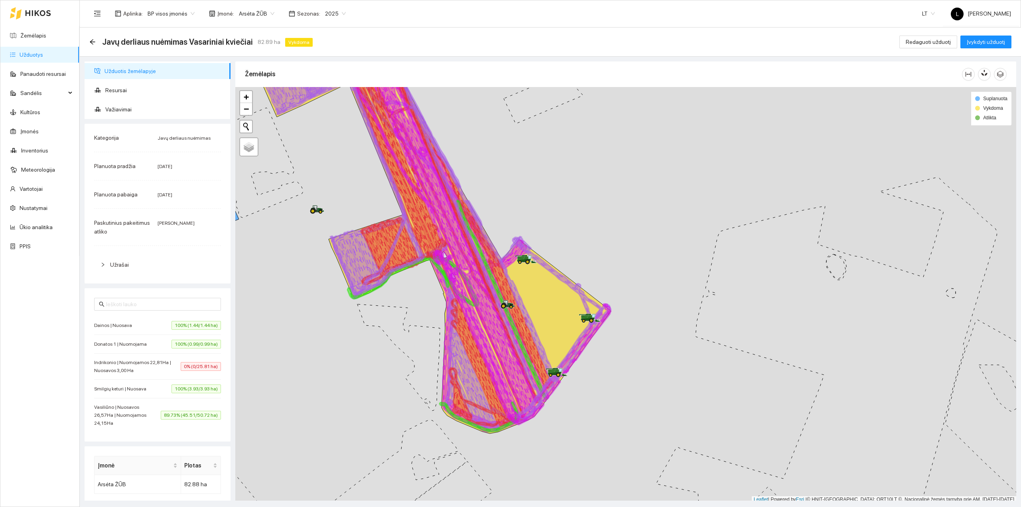
scroll to position [2, 0]
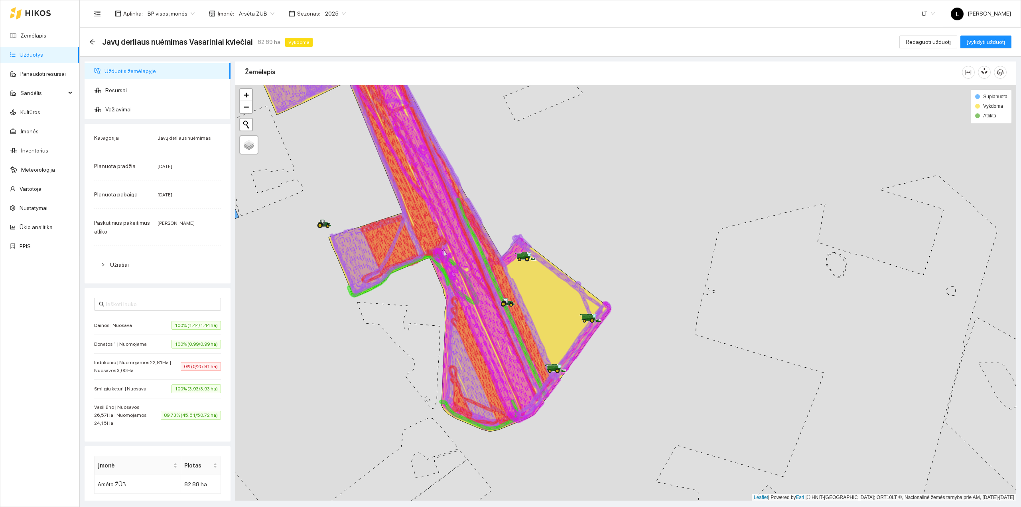
click at [479, 352] on icon at bounding box center [405, 235] width 238 height 376
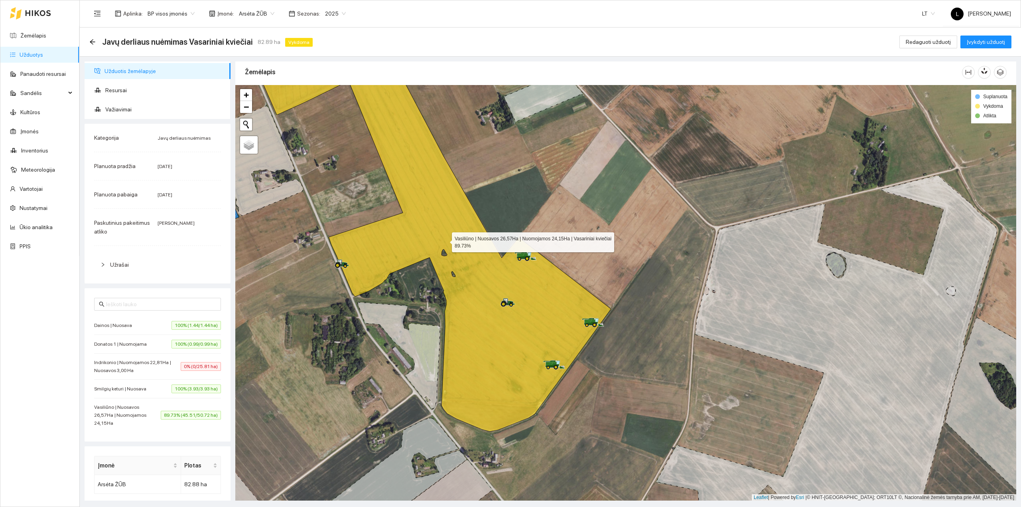
click at [479, 352] on icon at bounding box center [431, 236] width 359 height 389
